Goal: Information Seeking & Learning: Learn about a topic

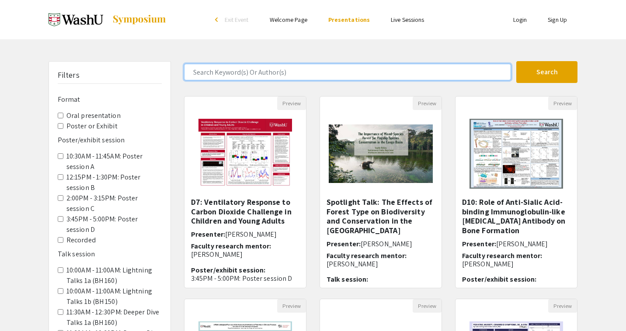
click at [262, 72] on input "Search Keyword(s) Or Author(s)" at bounding box center [347, 72] width 327 height 17
type input "guy"
click at [547, 72] on button "Search" at bounding box center [546, 72] width 61 height 22
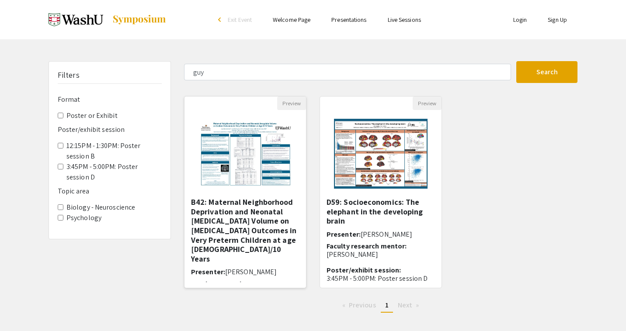
click at [285, 217] on h5 "B42: Maternal Neighborhood Deprivation and Neonatal [MEDICAL_DATA] Volume on [M…" at bounding box center [245, 230] width 108 height 66
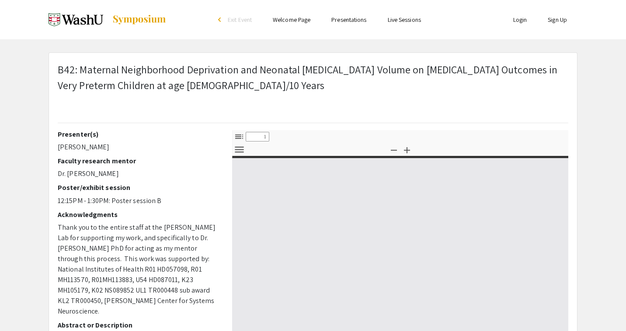
select select "custom"
type input "0"
select select "custom"
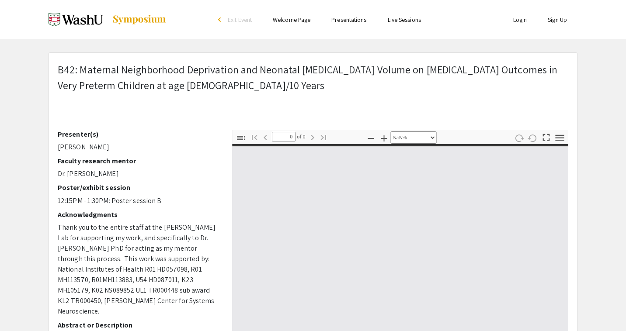
type input "1"
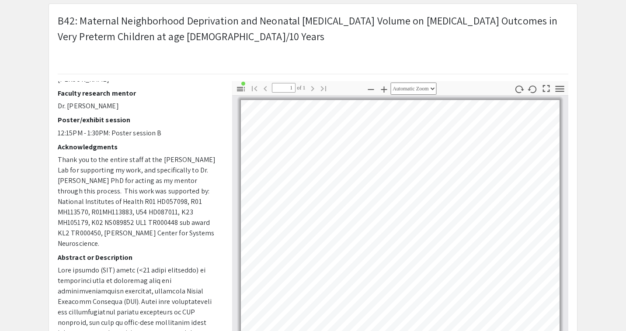
scroll to position [22, 0]
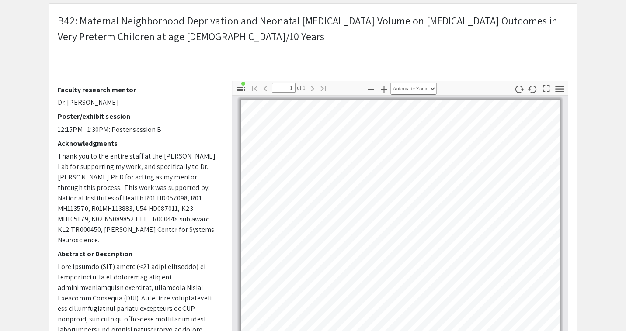
click at [160, 201] on p "Thank you to the entire staff at the [PERSON_NAME] Lab for supporting my work, …" at bounding box center [138, 198] width 161 height 94
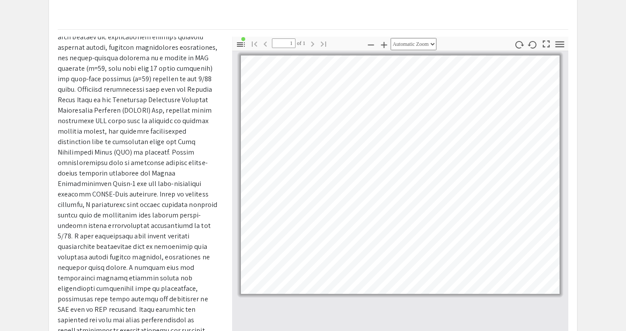
scroll to position [69, 0]
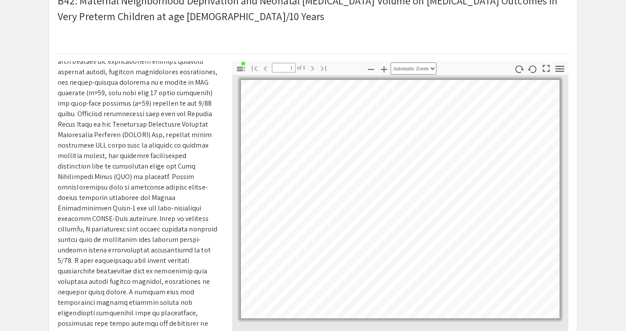
click at [382, 66] on icon "button" at bounding box center [383, 69] width 10 height 10
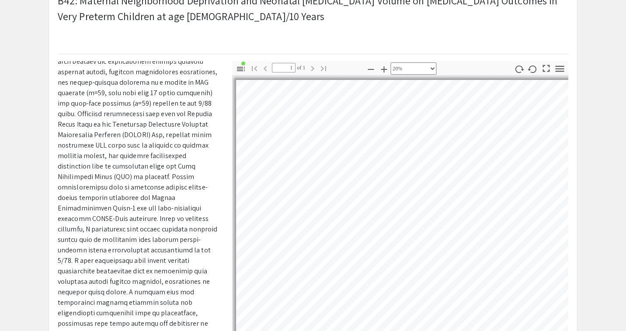
click at [382, 66] on icon "button" at bounding box center [383, 69] width 10 height 10
select select "custom"
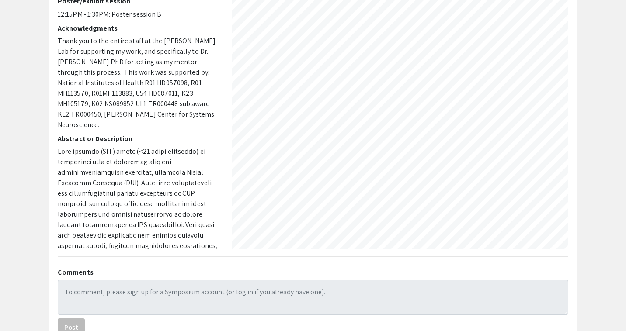
scroll to position [0, 0]
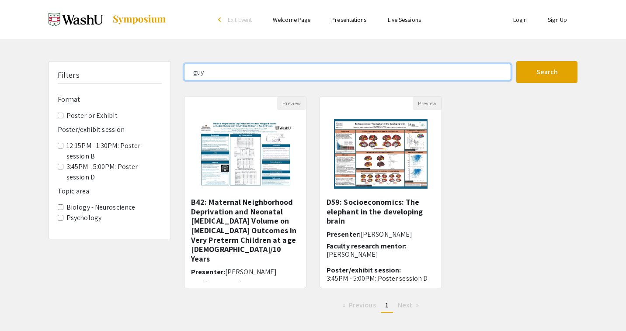
drag, startPoint x: 220, startPoint y: 71, endPoint x: 142, endPoint y: 52, distance: 81.0
click at [143, 55] on div "Skip navigation arrow_back_ios Exit Event Welcome Page Presentations Live Sessi…" at bounding box center [313, 171] width 626 height 342
type input "saivee"
click at [547, 72] on button "Search" at bounding box center [546, 72] width 61 height 22
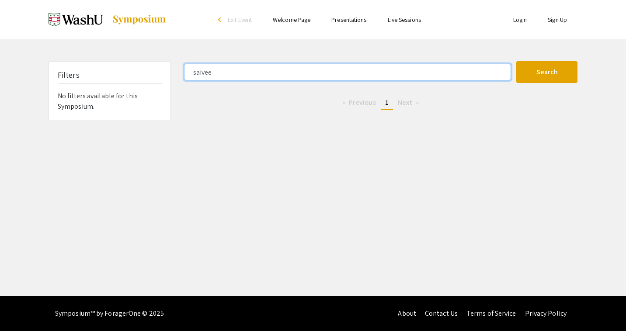
click at [204, 75] on input "saivee" at bounding box center [347, 72] width 327 height 17
click at [205, 73] on input "saivee" at bounding box center [347, 72] width 327 height 17
type input "aryan"
click at [547, 72] on button "Search" at bounding box center [546, 72] width 61 height 22
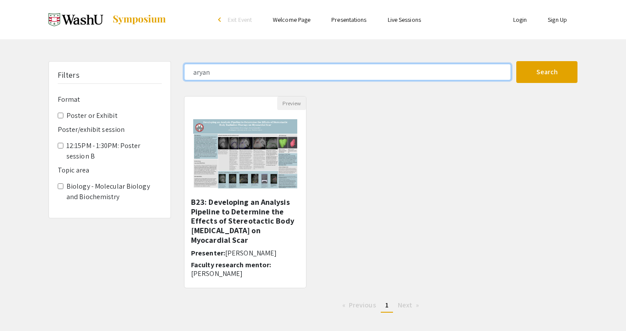
click at [206, 73] on input "aryan" at bounding box center [347, 72] width 327 height 17
type input "[PERSON_NAME]"
click at [547, 72] on button "Search" at bounding box center [546, 72] width 61 height 22
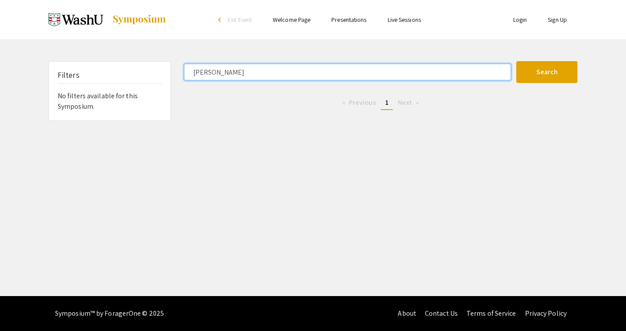
click at [194, 72] on input "[PERSON_NAME]" at bounding box center [347, 72] width 327 height 17
type input "elina"
click at [547, 72] on button "Search" at bounding box center [546, 72] width 61 height 22
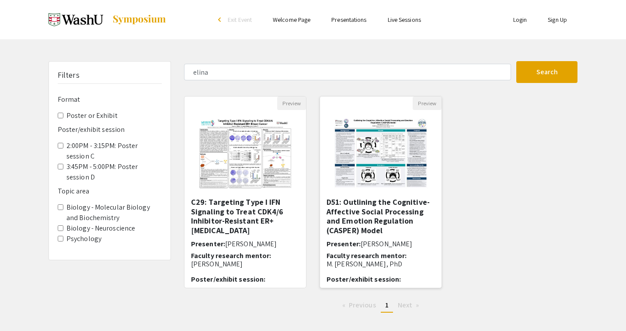
click at [393, 217] on h5 "D51: Outlining the Cognitive-Affective Social Processing and Emotion Regulation…" at bounding box center [380, 216] width 108 height 38
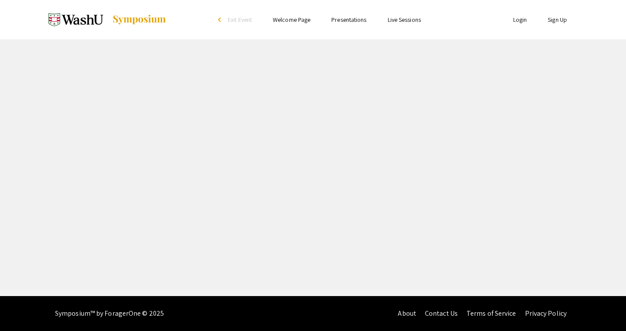
select select "custom"
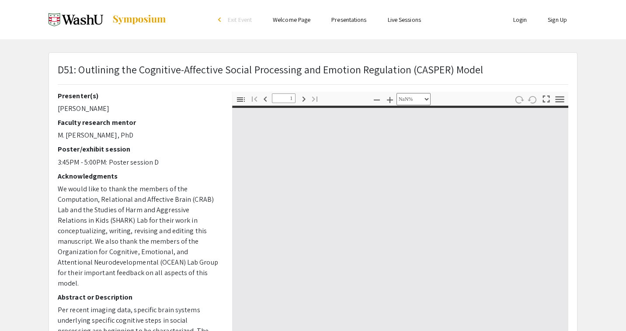
type input "0"
select select "custom"
type input "1"
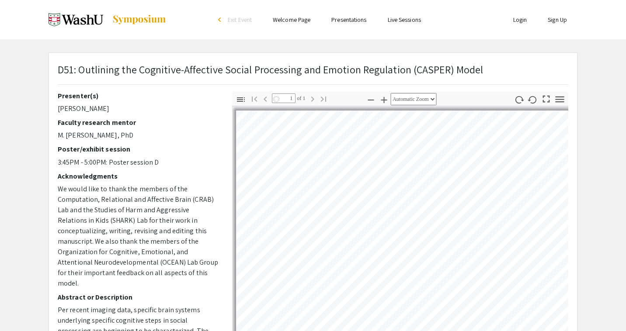
select select "auto"
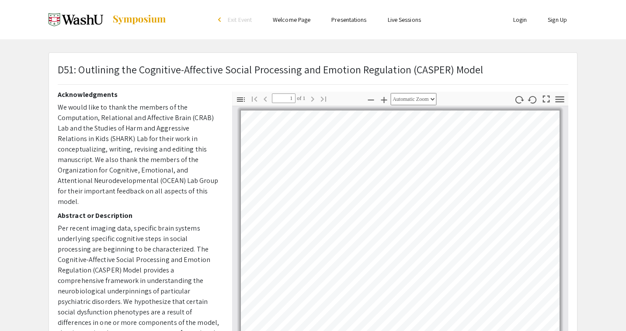
click at [218, 17] on div "arrow_back_ios" at bounding box center [220, 20] width 5 height 10
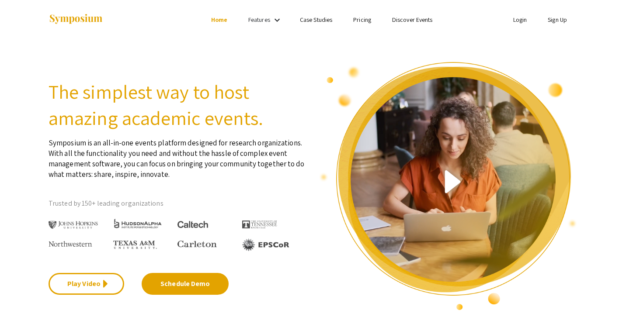
select select "custom"
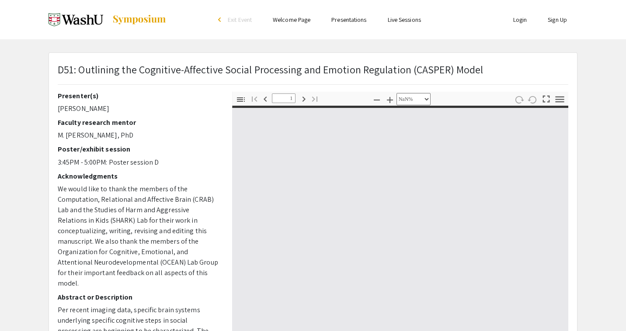
type input "0"
select select "custom"
type input "1"
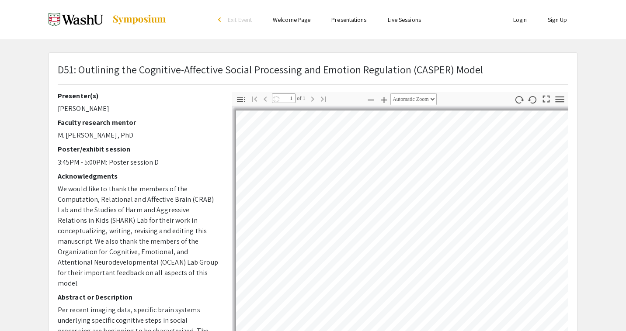
select select "auto"
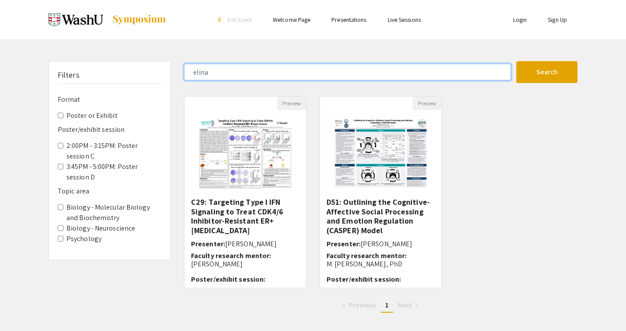
drag, startPoint x: 239, startPoint y: 74, endPoint x: 156, endPoint y: 44, distance: 88.5
click at [159, 44] on div "Skip navigation arrow_back_ios Exit Event Welcome Page Presentations Live Sessi…" at bounding box center [313, 171] width 626 height 342
type input "[PERSON_NAME]"
click at [547, 72] on button "Search" at bounding box center [546, 72] width 61 height 22
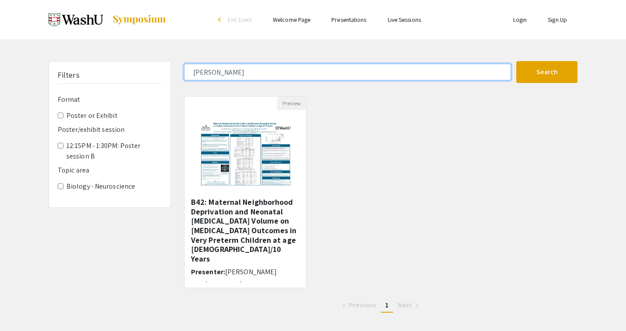
click at [211, 75] on input "[PERSON_NAME]" at bounding box center [347, 72] width 327 height 17
click at [547, 72] on button "Search" at bounding box center [546, 72] width 61 height 22
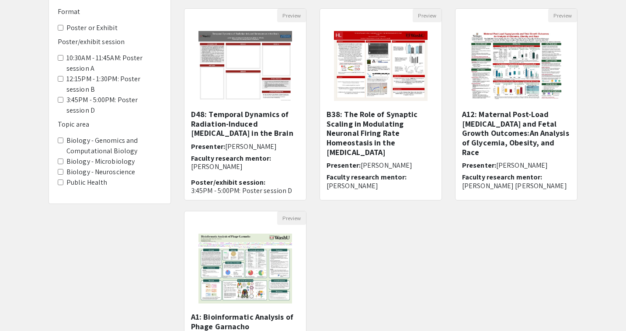
click at [415, 260] on div "Preview D48: Temporal Dynamics of Radiation-Induced [MEDICAL_DATA] in the Brain…" at bounding box center [380, 210] width 406 height 405
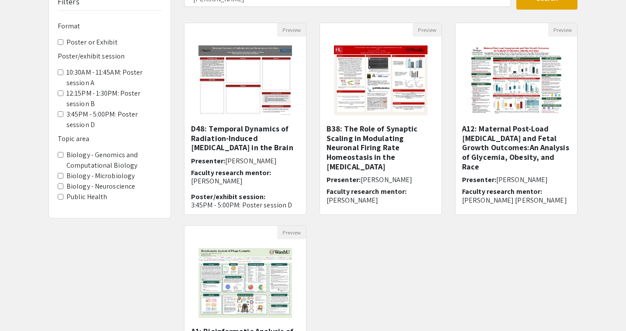
scroll to position [50, 0]
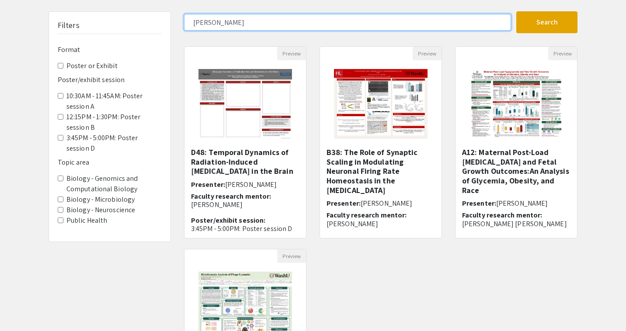
click at [210, 28] on input "[PERSON_NAME]" at bounding box center [347, 22] width 327 height 17
click at [547, 22] on button "Search" at bounding box center [546, 22] width 61 height 22
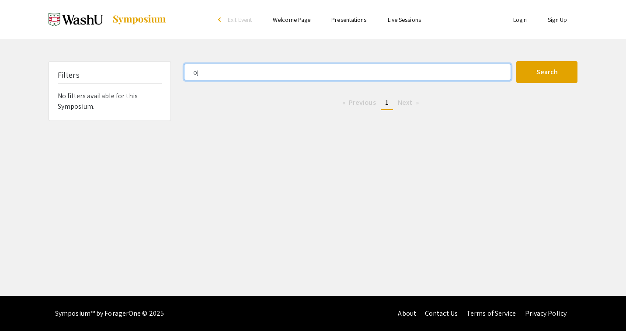
type input "o"
type input "k"
click at [547, 72] on button "Search" at bounding box center [546, 72] width 61 height 22
click at [201, 65] on input "[PERSON_NAME]" at bounding box center [347, 72] width 327 height 17
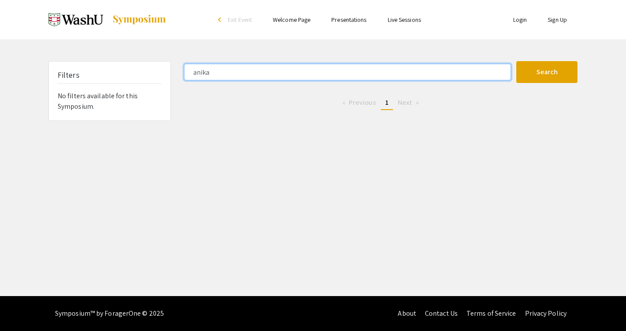
type input "anika"
click at [547, 72] on button "Search" at bounding box center [546, 72] width 61 height 22
click at [201, 65] on input "anika" at bounding box center [347, 72] width 327 height 17
type input "[PERSON_NAME]"
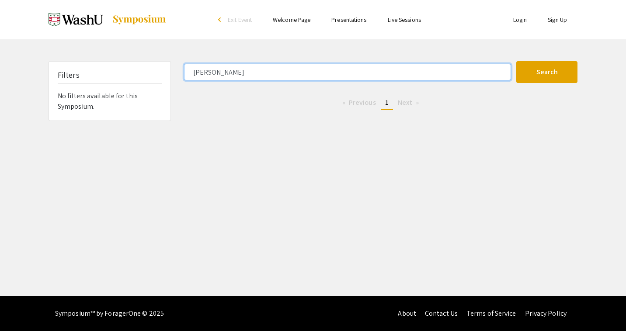
click at [547, 72] on button "Search" at bounding box center [546, 72] width 61 height 22
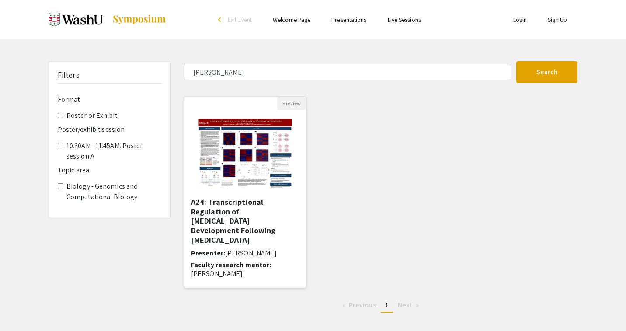
click at [256, 172] on img "Open Presentation <p>A24: Transcriptional Regulation of Memory B Cell Developme…" at bounding box center [245, 153] width 111 height 87
select select "custom"
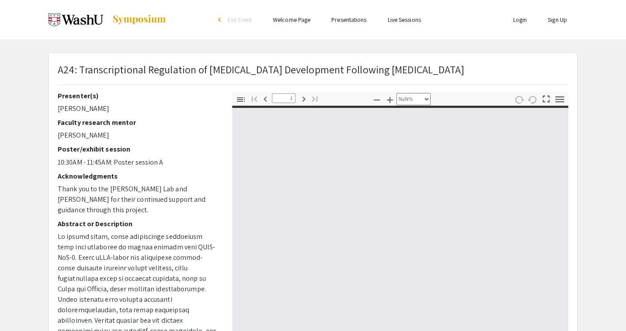
type input "0"
select select "custom"
type input "1"
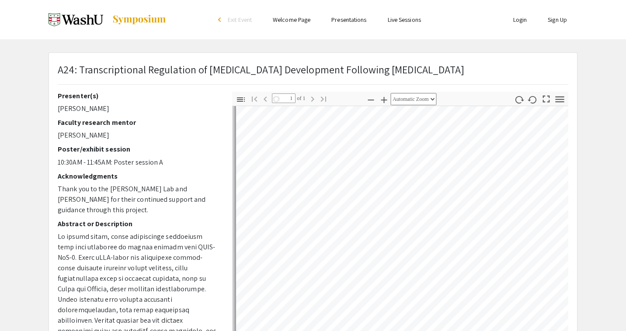
scroll to position [180, 0]
click at [367, 101] on icon "button" at bounding box center [370, 100] width 10 height 10
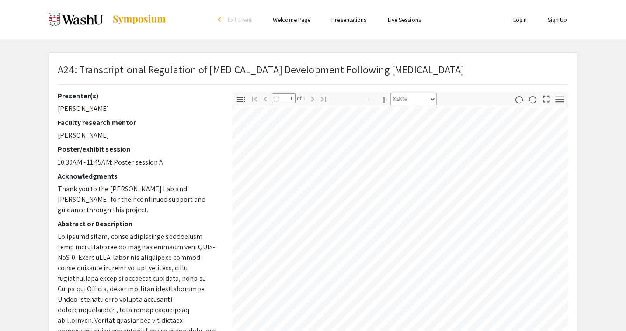
scroll to position [0, 0]
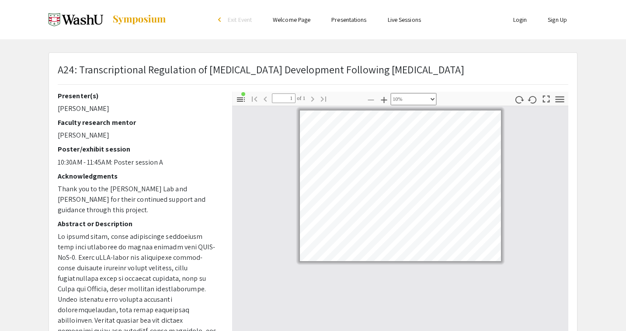
click at [378, 98] on icon "button" at bounding box center [383, 100] width 10 height 10
select select "custom"
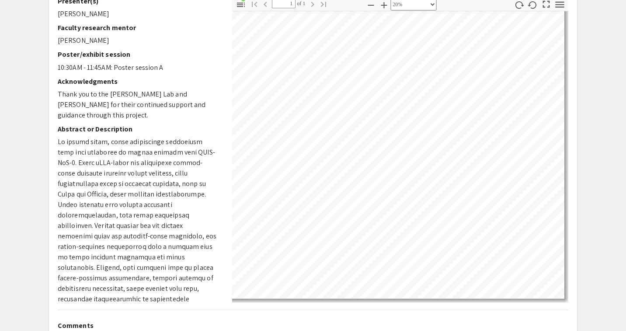
scroll to position [19, 74]
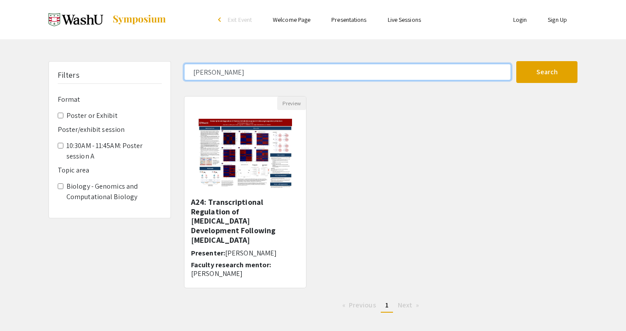
click at [215, 72] on input "[PERSON_NAME]" at bounding box center [347, 72] width 327 height 17
type input "[GEOGRAPHIC_DATA]"
click at [547, 72] on button "Search" at bounding box center [546, 72] width 61 height 22
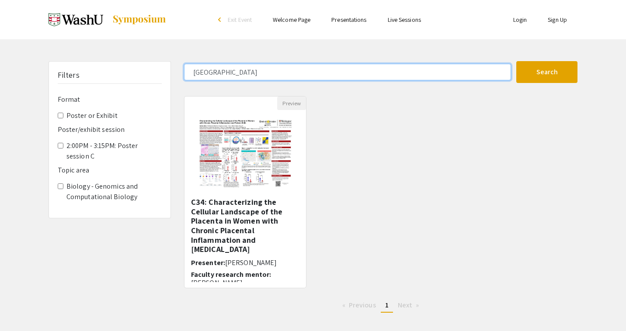
click at [211, 77] on input "[GEOGRAPHIC_DATA]" at bounding box center [347, 72] width 327 height 17
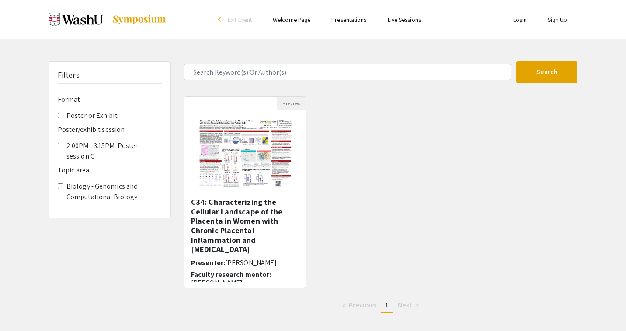
click at [172, 80] on div "Filters Format Poster or Exhibit Poster/exhibit session 2:00PM - 3:15PM: Poster…" at bounding box center [109, 190] width 135 height 259
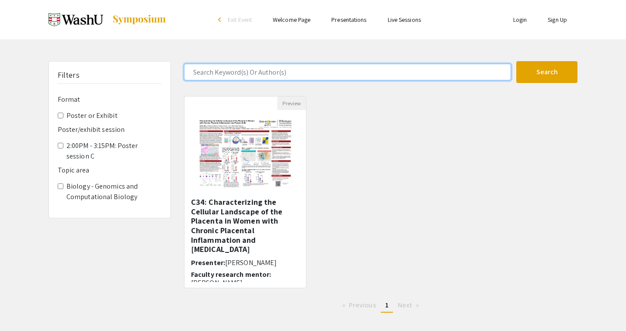
click at [299, 75] on input "Search Keyword(s) Or Author(s)" at bounding box center [347, 72] width 327 height 17
click at [547, 72] on button "Search" at bounding box center [546, 72] width 61 height 22
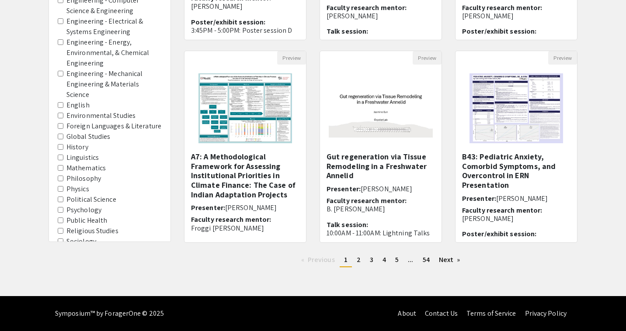
scroll to position [523, 0]
click at [63, 268] on span "Women, Gender, and Sexuality Studies" at bounding box center [110, 278] width 104 height 21
click at [60, 270] on Studies "Women, Gender, and Sexuality Studies" at bounding box center [61, 273] width 6 height 6
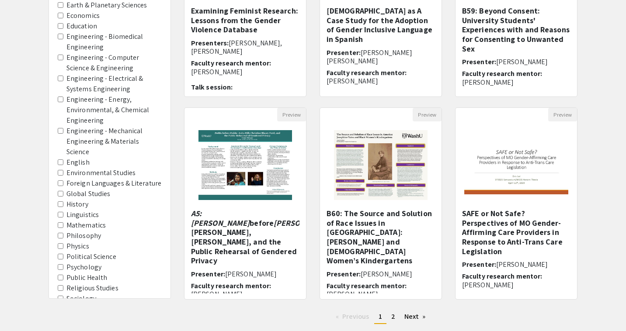
scroll to position [219, 0]
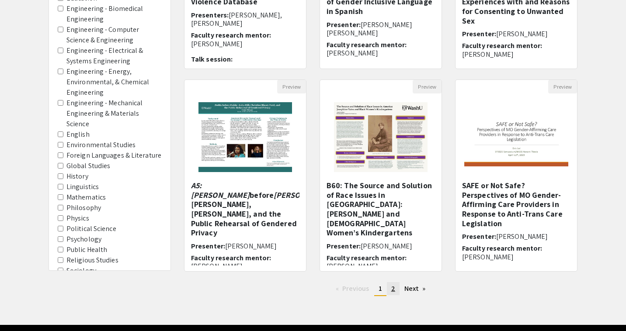
click at [398, 295] on link "page 2" at bounding box center [393, 288] width 13 height 13
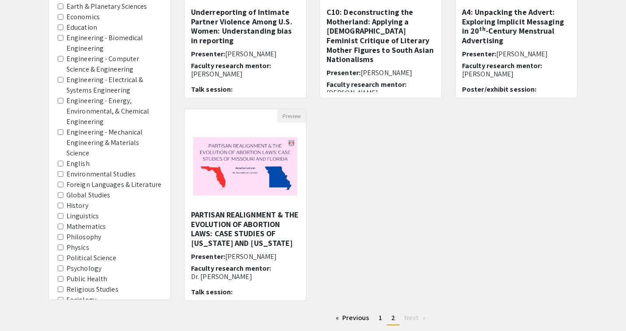
scroll to position [192, 0]
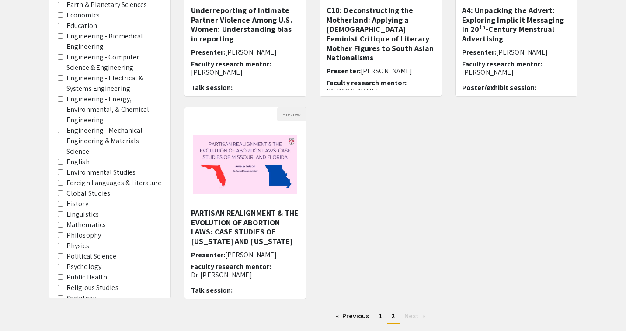
click at [62, 327] on Studies "Women, Gender, and Sexuality Studies" at bounding box center [61, 330] width 6 height 6
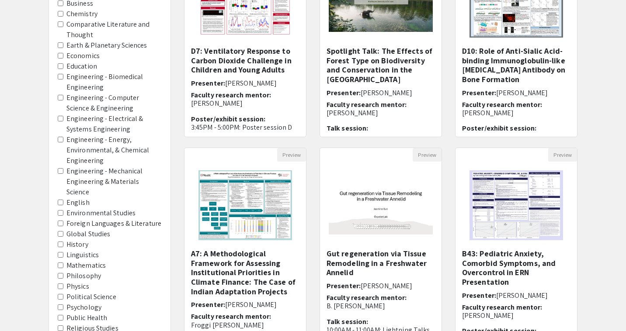
scroll to position [152, 0]
click at [61, 304] on area-Psychology "Psychology" at bounding box center [61, 307] width 6 height 6
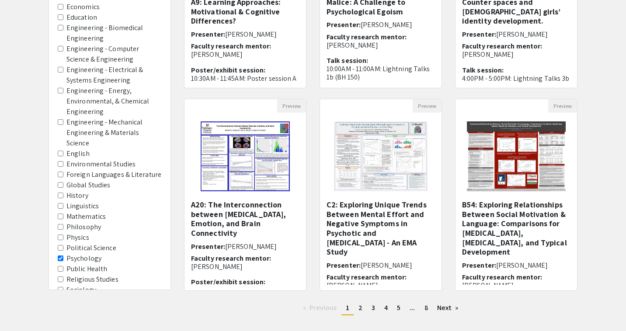
scroll to position [211, 0]
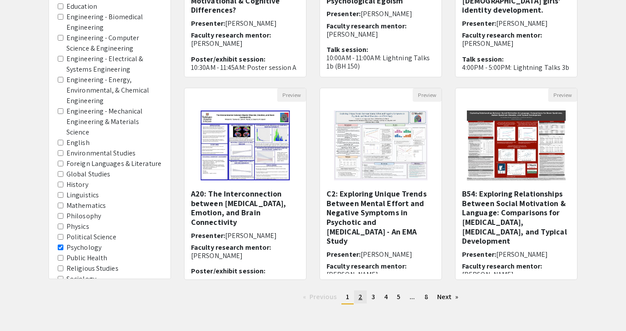
click at [362, 295] on link "page 2" at bounding box center [360, 297] width 13 height 13
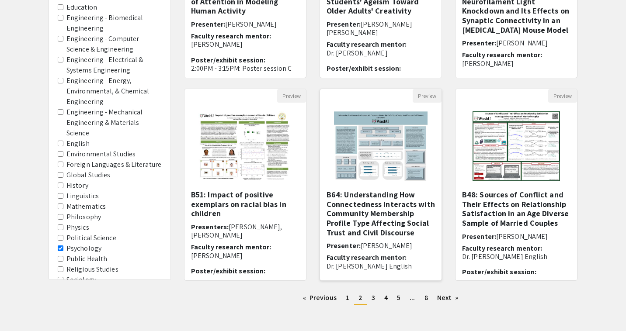
scroll to position [215, 0]
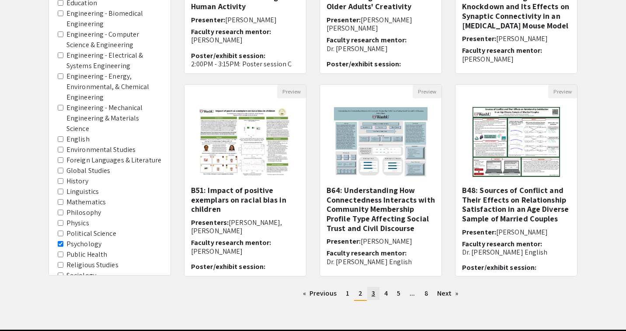
click at [373, 297] on span "3" at bounding box center [372, 293] width 3 height 9
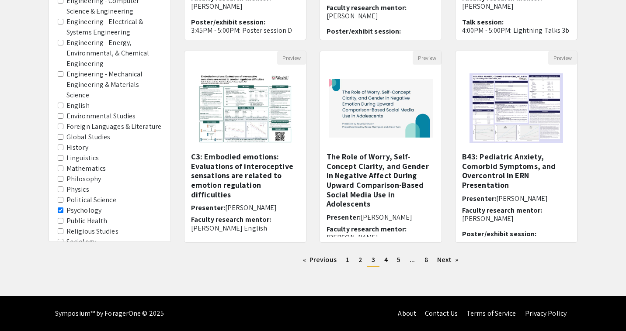
scroll to position [248, 0]
click at [387, 262] on span "4" at bounding box center [385, 259] width 3 height 9
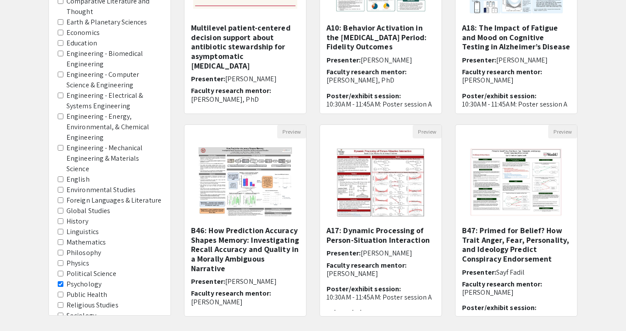
scroll to position [190, 0]
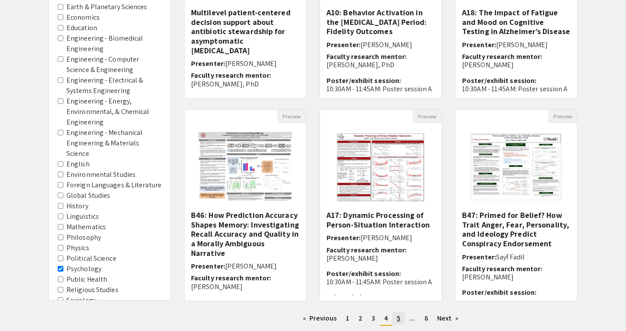
click at [397, 321] on span "5" at bounding box center [398, 318] width 3 height 9
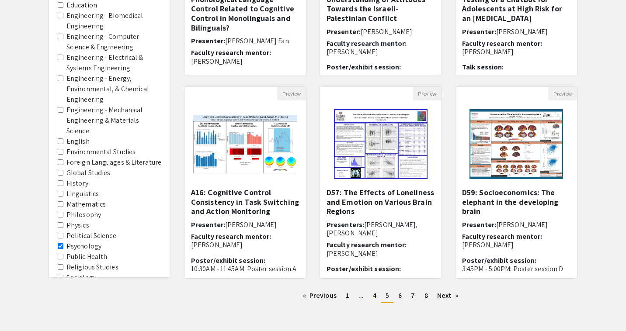
scroll to position [221, 0]
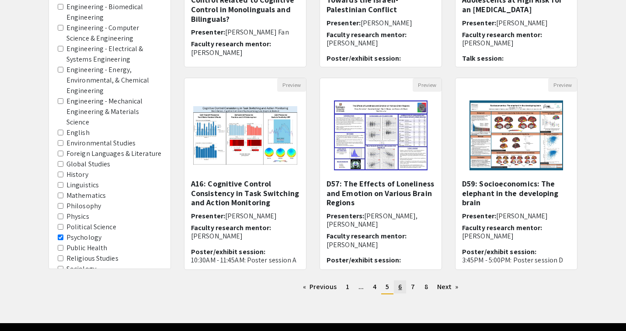
click at [397, 290] on link "page 6" at bounding box center [400, 286] width 12 height 13
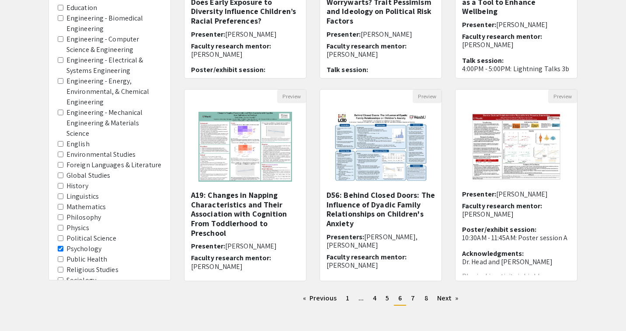
scroll to position [211, 0]
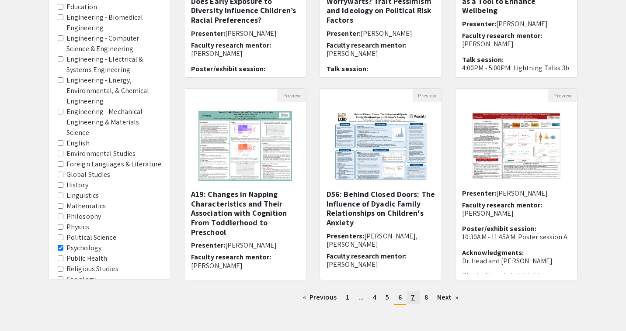
click at [412, 298] on span "7" at bounding box center [413, 297] width 4 height 9
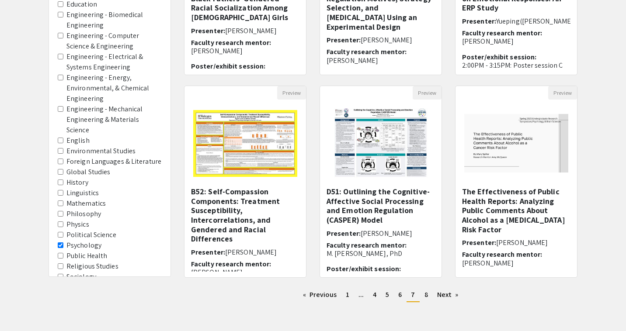
scroll to position [227, 0]
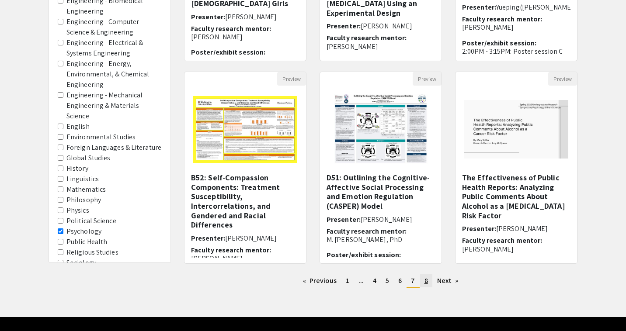
click at [426, 283] on span "8" at bounding box center [425, 280] width 3 height 9
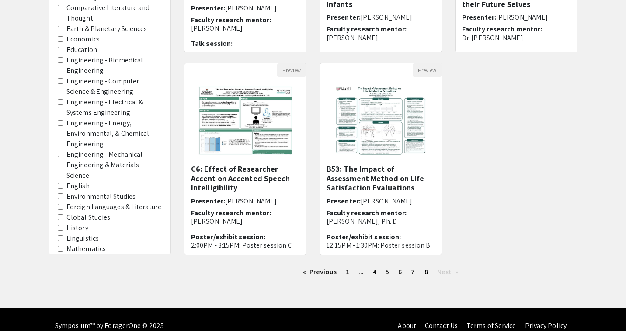
scroll to position [449, 0]
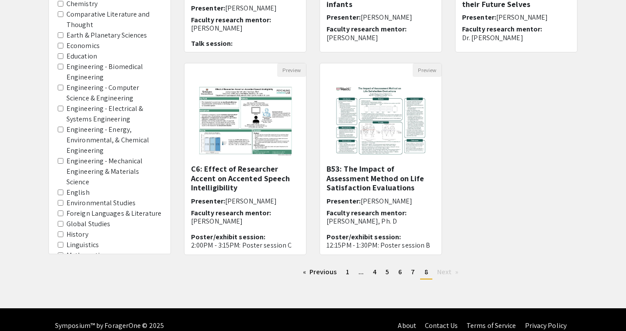
click at [62, 294] on area-Psychology "Psychology" at bounding box center [61, 297] width 6 height 6
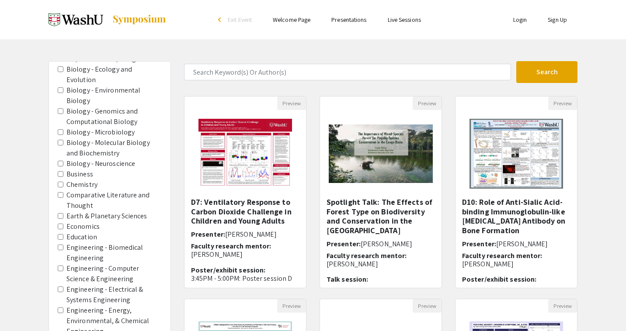
scroll to position [503, 0]
click at [62, 161] on Neuroscience "Biology - Neuroscience" at bounding box center [61, 164] width 6 height 6
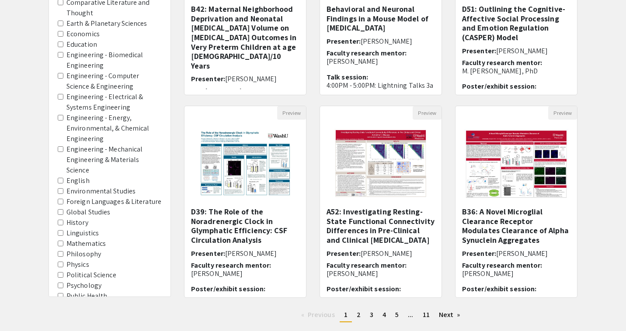
scroll to position [200, 0]
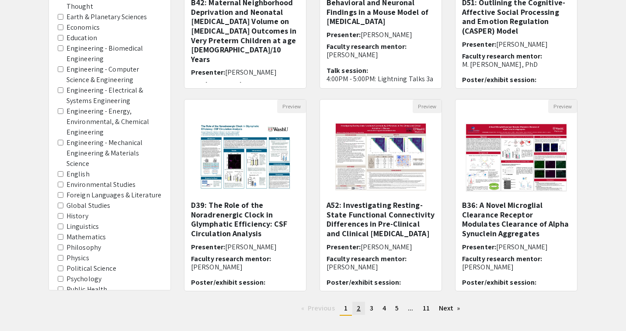
click at [357, 312] on span "2" at bounding box center [359, 308] width 4 height 9
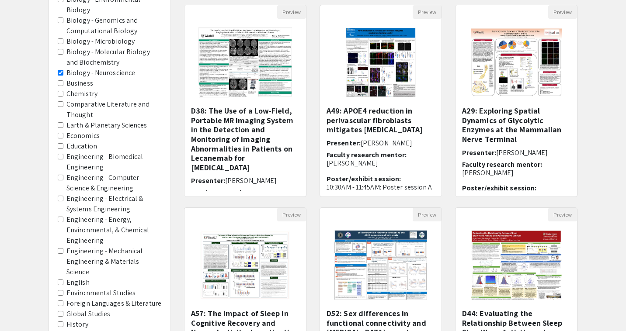
scroll to position [202, 0]
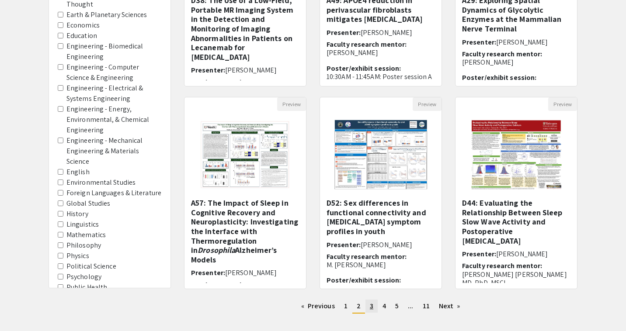
click at [374, 309] on link "page 3" at bounding box center [371, 306] width 12 height 13
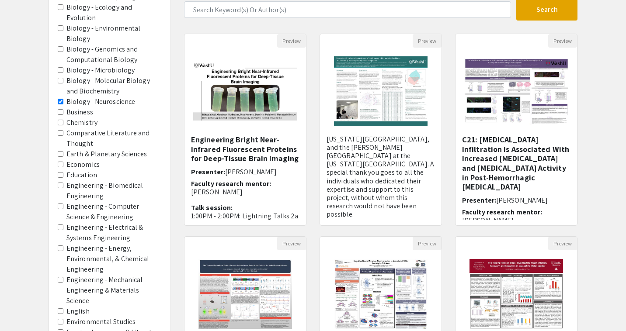
scroll to position [228, 0]
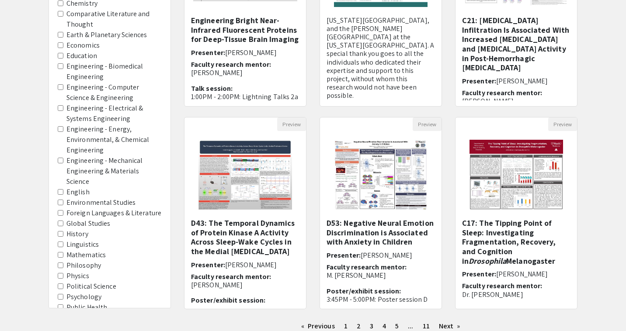
scroll to position [203, 0]
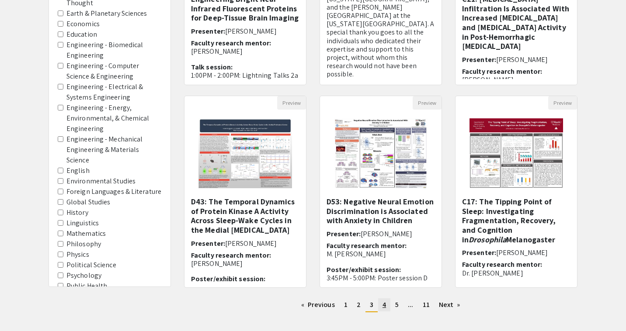
click at [388, 306] on link "page 4" at bounding box center [384, 304] width 12 height 13
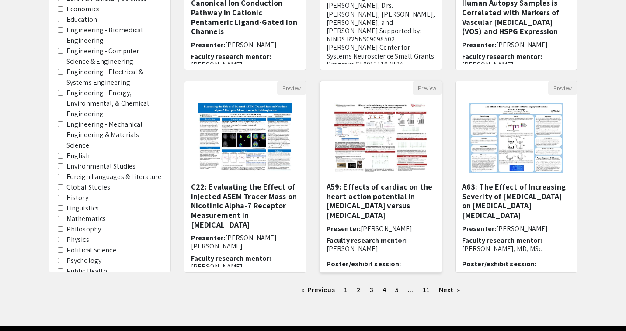
scroll to position [219, 0]
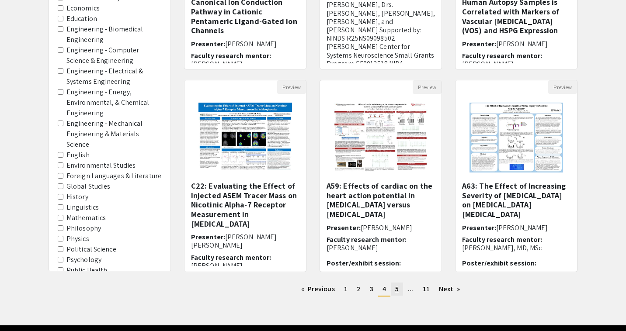
click at [398, 291] on span "5" at bounding box center [396, 288] width 3 height 9
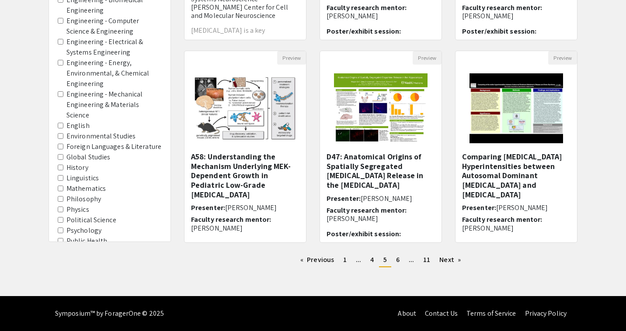
scroll to position [248, 0]
click at [402, 262] on link "page 6" at bounding box center [397, 259] width 12 height 13
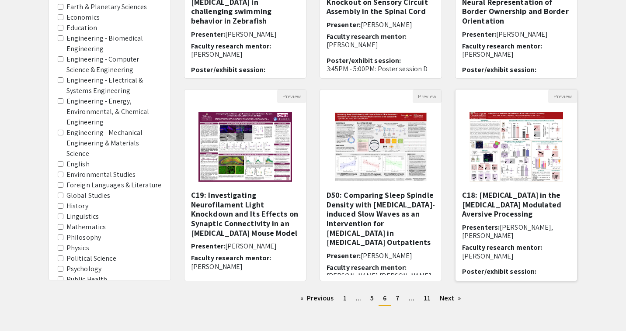
scroll to position [229, 0]
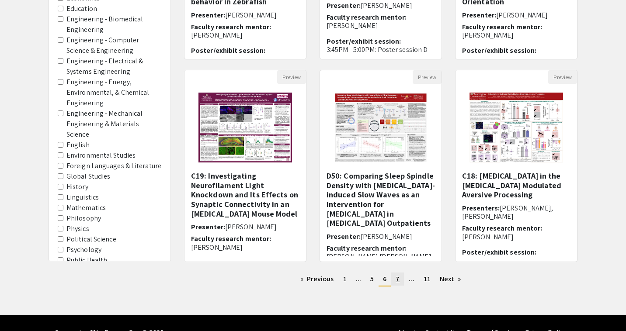
click at [400, 280] on link "page 7" at bounding box center [397, 279] width 13 height 13
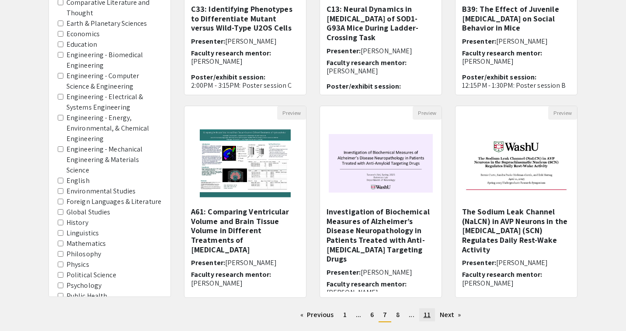
scroll to position [194, 0]
click at [394, 318] on link "page 8" at bounding box center [397, 314] width 12 height 13
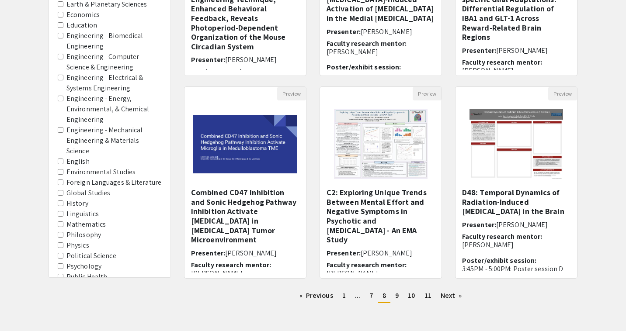
scroll to position [241, 0]
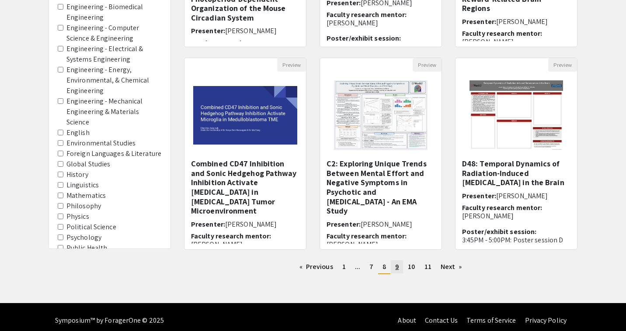
click at [397, 268] on span "9" at bounding box center [396, 266] width 3 height 9
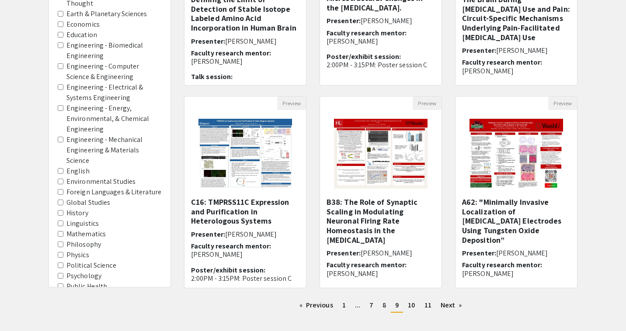
scroll to position [204, 0]
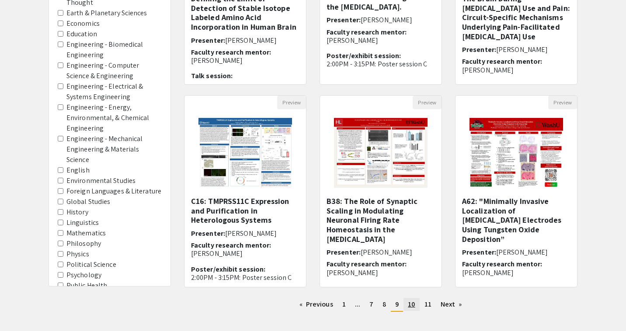
click at [412, 308] on span "10" at bounding box center [411, 304] width 7 height 9
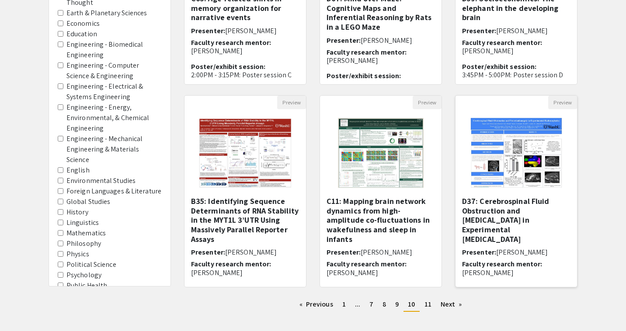
scroll to position [206, 0]
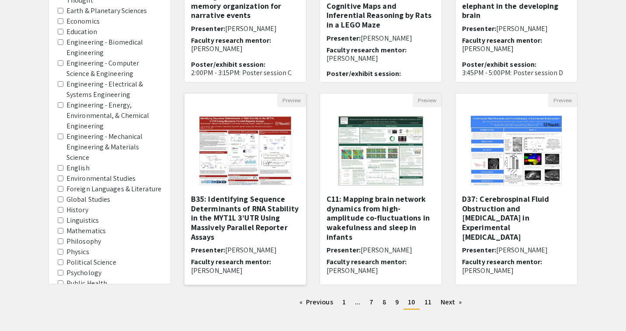
click at [235, 155] on img "Open Presentation <p>B35: Identifying Sequence Determinants of RNA Stability in…" at bounding box center [245, 150] width 111 height 87
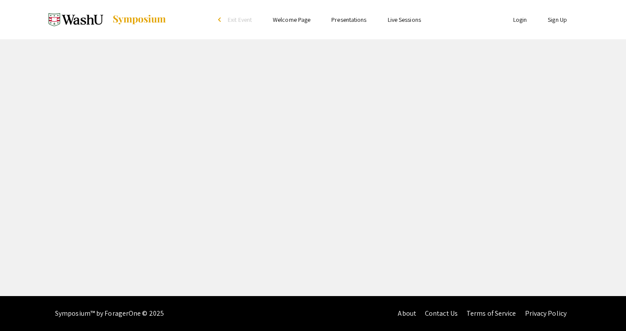
select select "custom"
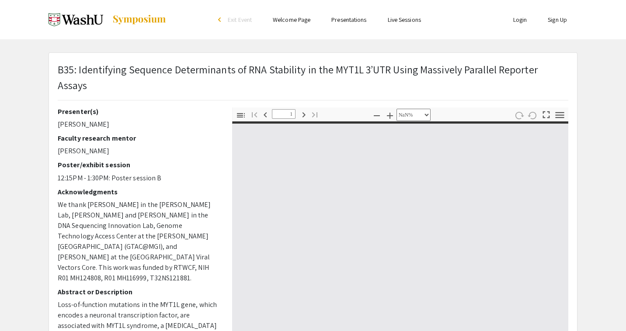
type input "0"
select select "custom"
type input "1"
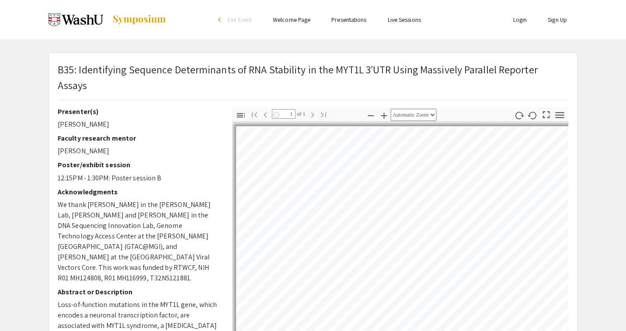
select select "auto"
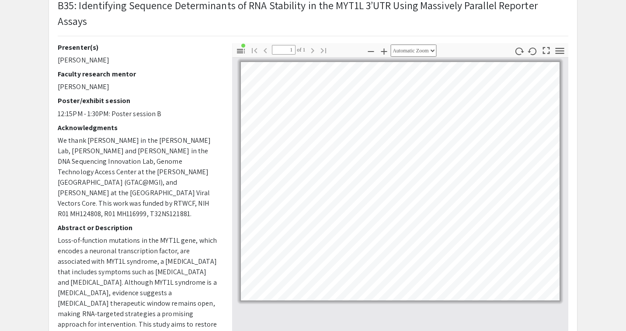
scroll to position [65, 0]
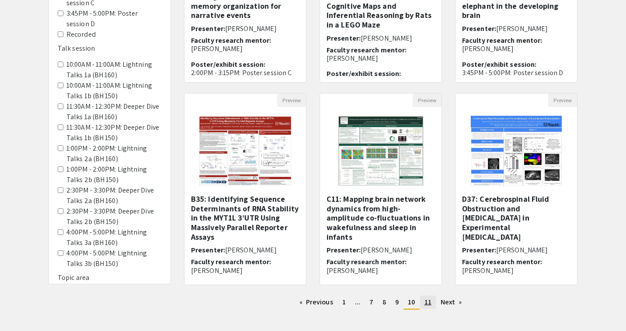
click at [422, 306] on link "page 11" at bounding box center [428, 302] width 16 height 13
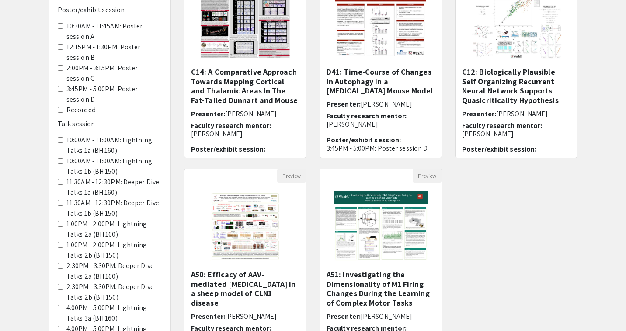
scroll to position [136, 0]
